Goal: Navigation & Orientation: Go to known website

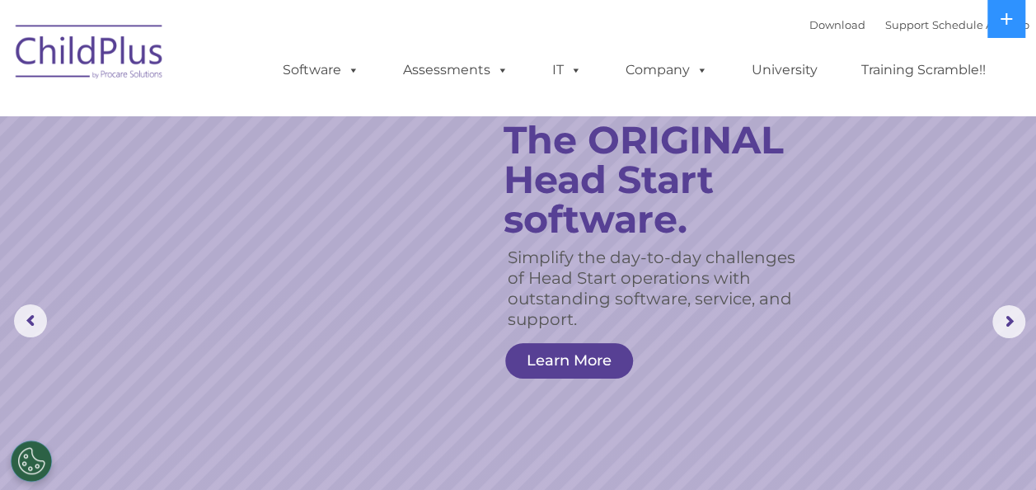
select select "MEDIUM"
click at [113, 45] on img at bounding box center [89, 54] width 165 height 82
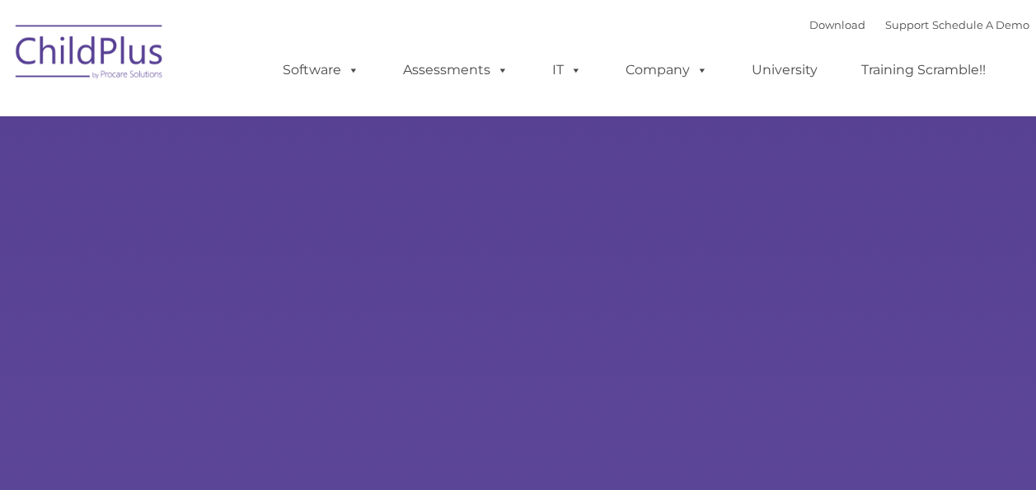
type input ""
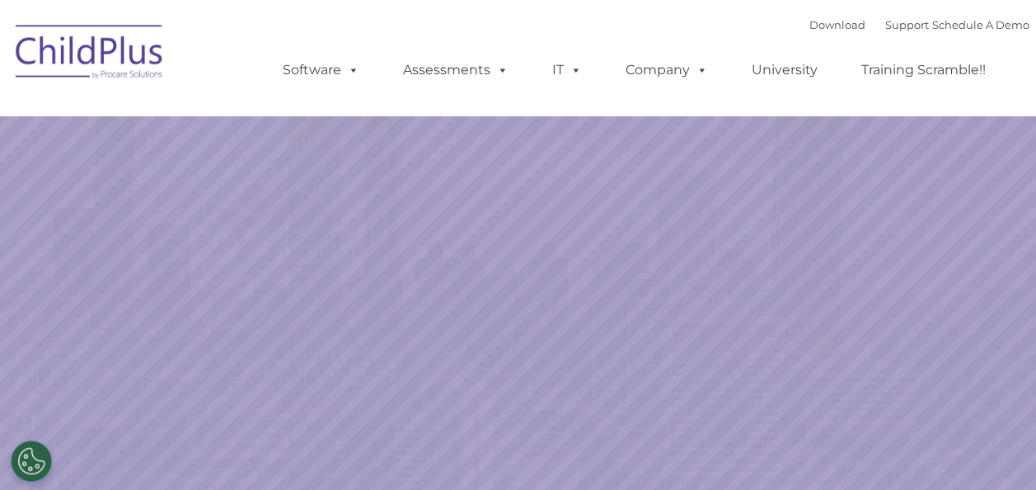
select select "MEDIUM"
